Goal: Task Accomplishment & Management: Manage account settings

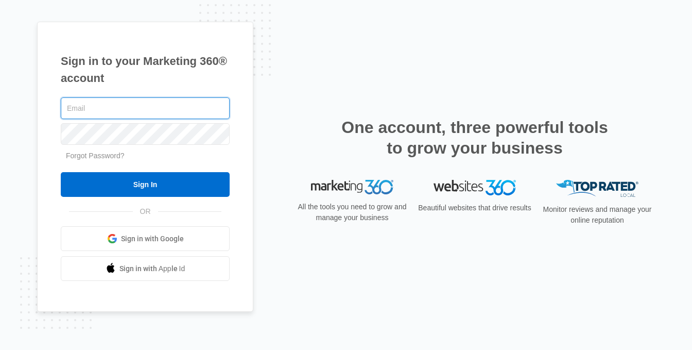
click at [110, 106] on input "text" at bounding box center [145, 108] width 169 height 22
type input "[PERSON_NAME][EMAIL_ADDRESS][PERSON_NAME][DOMAIN_NAME]"
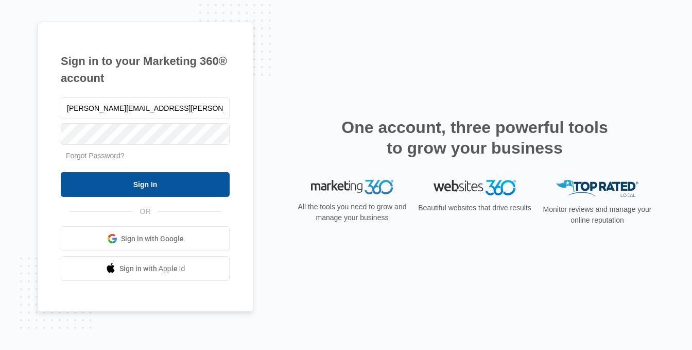
click at [133, 183] on input "Sign In" at bounding box center [145, 184] width 169 height 25
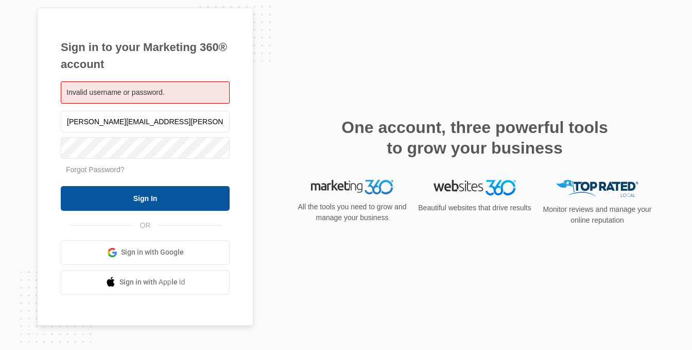
click at [140, 196] on input "Sign In" at bounding box center [145, 198] width 169 height 25
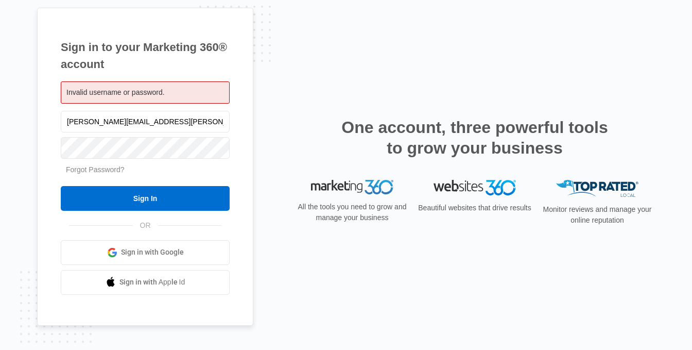
click at [105, 167] on link "Forgot Password?" at bounding box center [95, 169] width 59 height 8
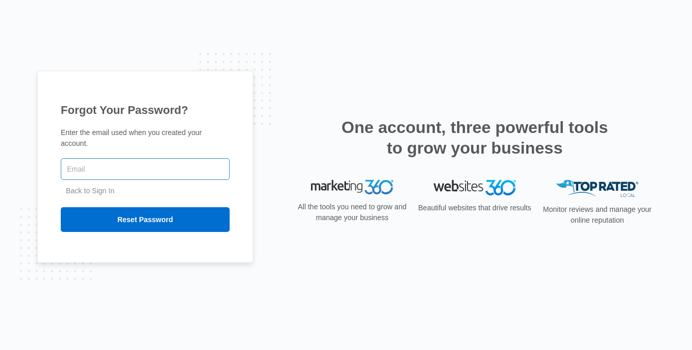
drag, startPoint x: 0, startPoint y: 0, endPoint x: 105, endPoint y: 167, distance: 197.0
click at [105, 167] on input "text" at bounding box center [145, 169] width 169 height 22
type input "[PERSON_NAME][EMAIL_ADDRESS][PERSON_NAME][DOMAIN_NAME]"
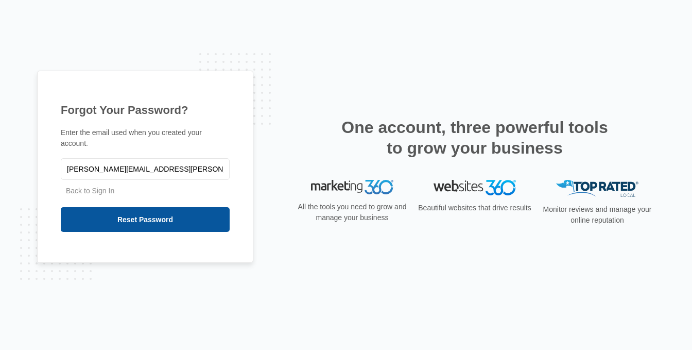
click at [134, 217] on input "Reset Password" at bounding box center [145, 219] width 169 height 25
